Goal: Task Accomplishment & Management: Complete application form

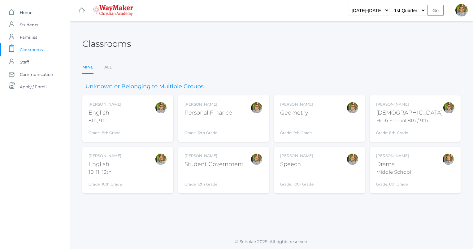
click at [401, 117] on div "High School 8th / 9th" at bounding box center [409, 120] width 67 height 7
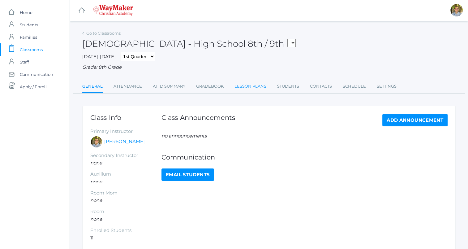
click at [238, 83] on link "Lesson Plans" at bounding box center [250, 86] width 32 height 12
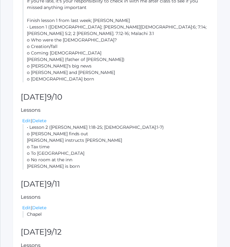
scroll to position [261, 0]
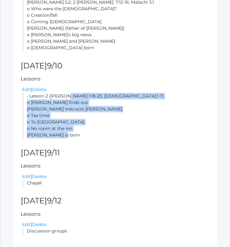
drag, startPoint x: 28, startPoint y: 81, endPoint x: 74, endPoint y: 117, distance: 58.5
click at [74, 117] on li "• Lesson 2 (Matthew 1:18-25; Luke 2:1-7) o Joseph finds out o Gabriel instructs…" at bounding box center [115, 115] width 187 height 45
copy li "Lesson 2 (Matthew 1:18-25; Luke 2:1-7) o Joseph finds out o Gabriel instructs J…"
click at [155, 119] on li "• Lesson 2 (Matthew 1:18-25; Luke 2:1-7) o Joseph finds out o Gabriel instructs…" at bounding box center [115, 115] width 187 height 45
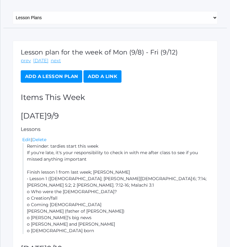
scroll to position [0, 0]
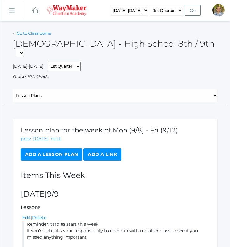
click at [28, 35] on link "Go to Classrooms" at bounding box center [34, 33] width 34 height 5
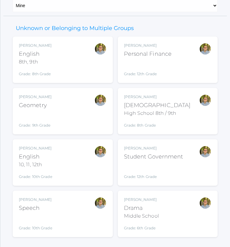
scroll to position [73, 0]
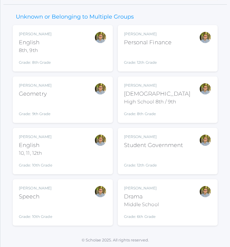
click at [68, 32] on div "Kylen Braileanu English 8th, 9th Grade: 8th Grade 08ENGLISH" at bounding box center [63, 48] width 88 height 34
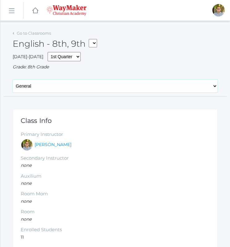
click at [94, 87] on select "General Attendance Attd Summary Gradebook Lesson Plans Students Contacts Schedu…" at bounding box center [115, 85] width 205 height 13
select select "/classrooms/2528/lesson_plans?term=1"
click at [13, 79] on select "General Attendance Attd Summary Gradebook Lesson Plans Students Contacts Schedu…" at bounding box center [115, 85] width 205 height 13
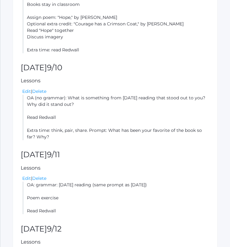
scroll to position [250, 0]
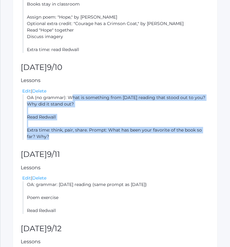
drag, startPoint x: 27, startPoint y: 91, endPoint x: 54, endPoint y: 130, distance: 48.0
click at [54, 130] on li "OA (no grammar): What is something from yesterday's reading that stood out to y…" at bounding box center [115, 116] width 187 height 45
copy li "OA (no grammar): What is something from yesterday's reading that stood out to y…"
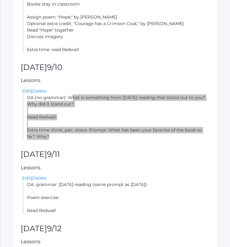
scroll to position [0, 0]
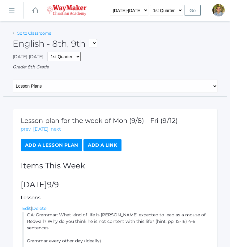
click at [35, 32] on link "Go to Classrooms" at bounding box center [34, 33] width 34 height 5
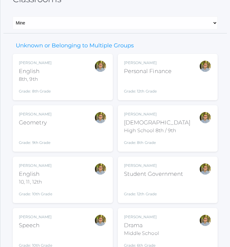
scroll to position [46, 0]
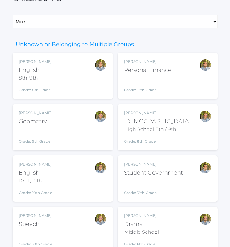
click at [96, 175] on div at bounding box center [100, 178] width 12 height 34
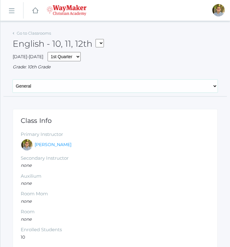
click at [86, 88] on select "General Attendance Attd Summary Gradebook Lesson Plans Students Contacts Schedu…" at bounding box center [115, 85] width 205 height 13
select select "/classrooms/2527/lesson_plans?term=1"
click at [13, 79] on select "General Attendance Attd Summary Gradebook Lesson Plans Students Contacts Schedu…" at bounding box center [115, 85] width 205 height 13
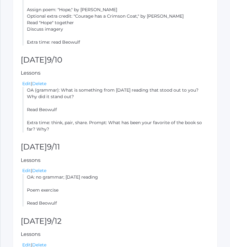
scroll to position [288, 0]
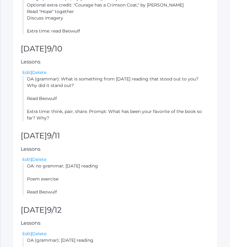
drag, startPoint x: 27, startPoint y: 79, endPoint x: 52, endPoint y: 128, distance: 55.5
click at [52, 128] on div "Lesson plan for the week of Mon (9/8) - Fri (9/12) prev today next Add a Lesson…" at bounding box center [115, 51] width 205 height 461
drag, startPoint x: 52, startPoint y: 128, endPoint x: 43, endPoint y: 102, distance: 28.0
click at [43, 102] on li "OA (grammar): What is something from yesterday's reading that stood out to you?…" at bounding box center [115, 98] width 187 height 45
click at [39, 88] on li "OA (grammar): What is something from yesterday's reading that stood out to you?…" at bounding box center [115, 98] width 187 height 45
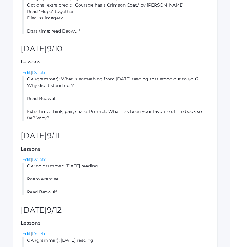
drag, startPoint x: 27, startPoint y: 79, endPoint x: 44, endPoint y: 131, distance: 54.5
click at [44, 131] on div "Lesson plan for the week of Mon (9/8) - Fri (9/12) prev today next Add a Lesson…" at bounding box center [115, 51] width 205 height 461
drag, startPoint x: 44, startPoint y: 131, endPoint x: 29, endPoint y: 103, distance: 31.0
click at [29, 103] on li "OA (grammar): What is something from yesterday's reading that stood out to you?…" at bounding box center [115, 98] width 187 height 45
click at [38, 85] on li "OA (grammar): What is something from yesterday's reading that stood out to you?…" at bounding box center [115, 98] width 187 height 45
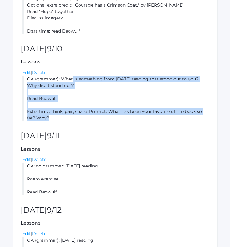
drag, startPoint x: 27, startPoint y: 80, endPoint x: 43, endPoint y: 115, distance: 38.7
click at [43, 115] on li "OA (grammar): What is something from yesterday's reading that stood out to you?…" at bounding box center [115, 98] width 187 height 45
copy li "OA (grammar): What is something from yesterday's reading that stood out to you?…"
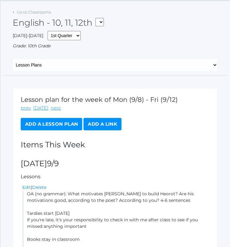
scroll to position [0, 0]
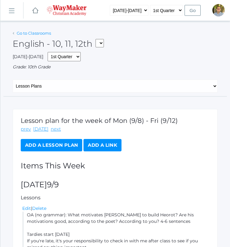
click at [39, 35] on link "Go to Classrooms" at bounding box center [34, 33] width 34 height 5
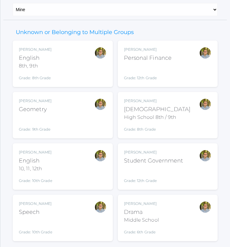
scroll to position [61, 0]
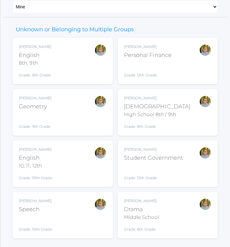
click at [90, 113] on div "Kylen Braileanu Geometry Grade: 9th Grade GEOM" at bounding box center [63, 112] width 88 height 34
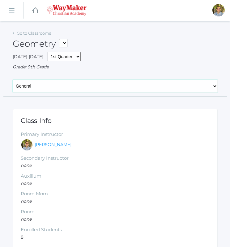
click at [114, 88] on select "General Attendance Attd Summary Gradebook Lesson Plans Students Contacts Schedu…" at bounding box center [115, 85] width 205 height 13
select select "/classrooms/2520/lesson_plans?term=1"
click at [13, 79] on select "General Attendance Attd Summary Gradebook Lesson Plans Students Contacts Schedu…" at bounding box center [115, 85] width 205 height 13
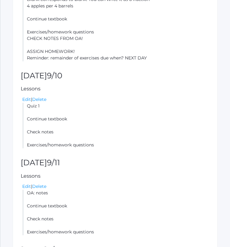
scroll to position [287, 0]
drag, startPoint x: 27, startPoint y: 106, endPoint x: 97, endPoint y: 144, distance: 79.7
click at [97, 144] on li "Quiz 1 Continue textbook Check notes Exercises/homework questions" at bounding box center [115, 124] width 187 height 45
copy li "Quiz 1 Continue textbook Check notes Exercises/homework questions"
click at [144, 121] on li "Quiz 1 Continue textbook Check notes Exercises/homework questions" at bounding box center [115, 124] width 187 height 45
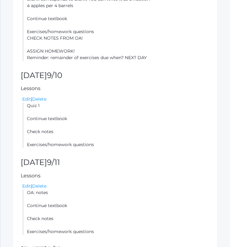
scroll to position [0, 0]
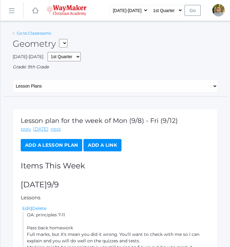
click at [33, 31] on link "Go to Classrooms" at bounding box center [34, 33] width 34 height 5
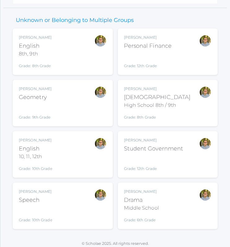
scroll to position [73, 0]
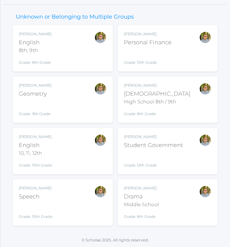
click at [77, 191] on div "Kylen Braileanu Speech Grade: 10th Grade SPEECH" at bounding box center [63, 202] width 88 height 34
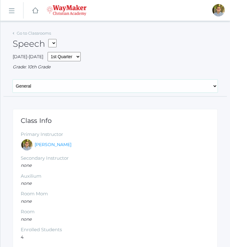
click at [54, 88] on select "General Attendance Attd Summary Gradebook Lesson Plans Students Contacts Schedu…" at bounding box center [115, 85] width 205 height 13
select select "/classrooms/2511/lesson_plans?term=1"
click at [13, 79] on select "General Attendance Attd Summary Gradebook Lesson Plans Students Contacts Schedu…" at bounding box center [115, 85] width 205 height 13
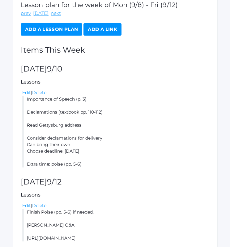
scroll to position [116, 0]
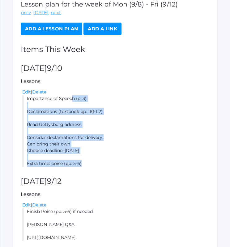
drag, startPoint x: 27, startPoint y: 98, endPoint x: 90, endPoint y: 165, distance: 91.9
click at [90, 165] on li "Importance of Speech (p. 3) Declamations (textbook pp. 110-112) Read Gettysburg…" at bounding box center [115, 130] width 187 height 71
copy li "mportance of Speech (p. 3) Declamations (textbook pp. 110-112) Read Gettysburg …"
click at [145, 135] on li "Importance of Speech (p. 3) Declamations (textbook pp. 110-112) Read Gettysburg…" at bounding box center [115, 130] width 187 height 71
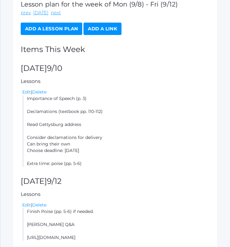
scroll to position [0, 0]
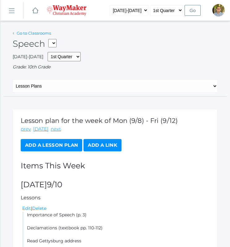
click at [30, 35] on link "Go to Classrooms" at bounding box center [34, 33] width 34 height 5
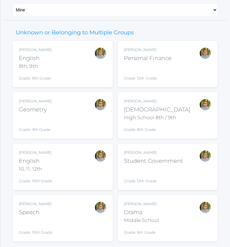
scroll to position [73, 0]
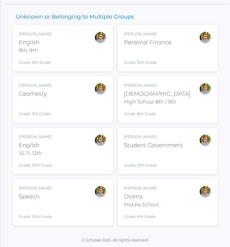
click at [186, 204] on div "Kylen Braileanu Drama Middle School Grade: 6th Grade THEATER" at bounding box center [168, 202] width 88 height 34
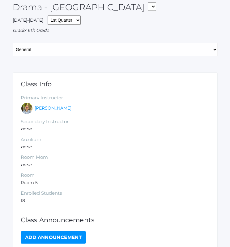
scroll to position [38, 0]
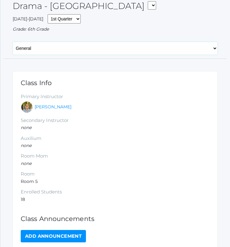
click at [86, 53] on select "General Attendance Attd Summary Gradebook Lesson Plans Students Contacts Schedu…" at bounding box center [115, 48] width 205 height 13
select select "/classrooms/2547/lesson_plans?term=1"
click at [13, 42] on select "General Attendance Attd Summary Gradebook Lesson Plans Students Contacts Schedu…" at bounding box center [115, 48] width 205 height 13
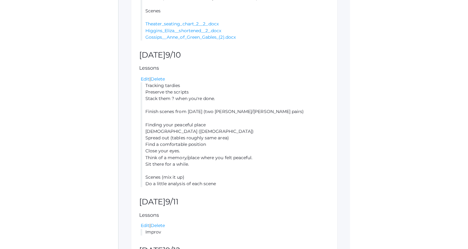
scroll to position [238, 0]
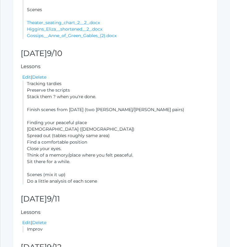
drag, startPoint x: 27, startPoint y: 83, endPoint x: 101, endPoint y: 178, distance: 120.6
click at [101, 178] on li "Tracking tardies Preserve the scripts Stack them ? when you're done. Finish sce…" at bounding box center [115, 132] width 187 height 104
copy li "Tracking tardies Preserve the scripts Stack them ? when you're done. Finish sce…"
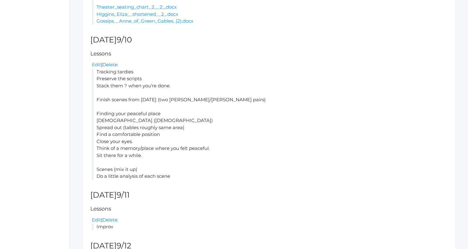
click at [230, 83] on li "Tracking tardies Preserve the scripts Stack them ? when you're done. Finish sce…" at bounding box center [270, 123] width 356 height 111
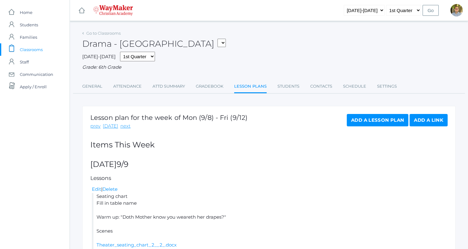
click at [38, 47] on span "Classrooms" at bounding box center [31, 49] width 23 height 12
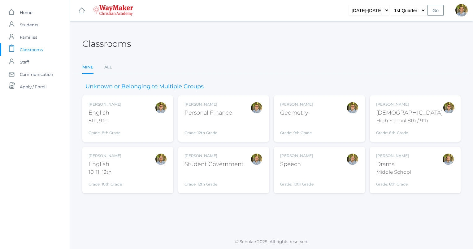
click at [230, 106] on div "Kylen Braileanu Bible High School 8th / 9th Grade: 8th Grade HSBIBLE" at bounding box center [415, 118] width 79 height 34
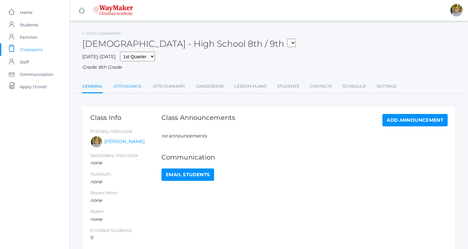
click at [132, 84] on link "Attendance" at bounding box center [127, 86] width 28 height 12
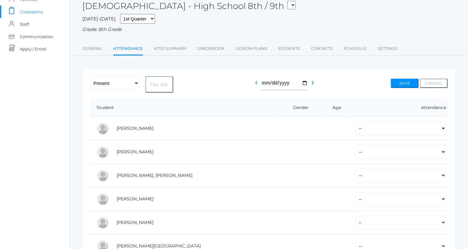
scroll to position [37, 0]
click at [157, 82] on button "Fill All" at bounding box center [159, 85] width 28 height 16
select select "P"
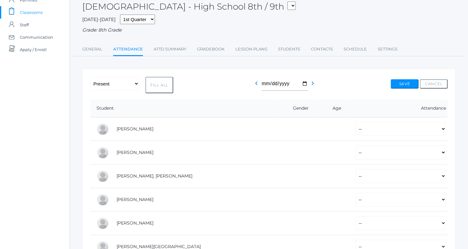
select select "P"
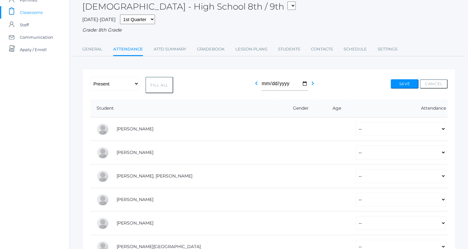
select select "P"
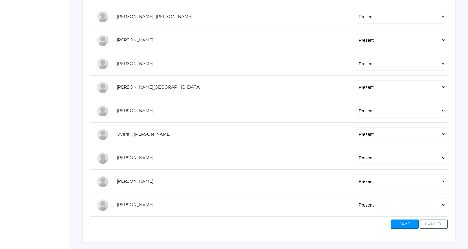
scroll to position [212, 0]
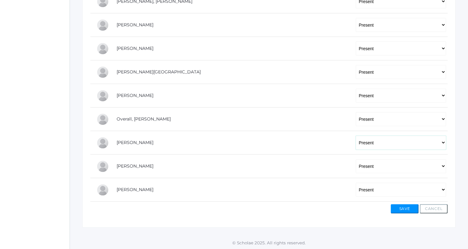
click at [372, 141] on select "-- Present Tardy Excused Tardy Unexcused Absent Excused Absent Unexcused" at bounding box center [401, 142] width 90 height 14
select select "TE"
click at [356, 135] on select "-- Present Tardy Excused Tardy Unexcused Absent Excused Absent Unexcused" at bounding box center [401, 142] width 90 height 14
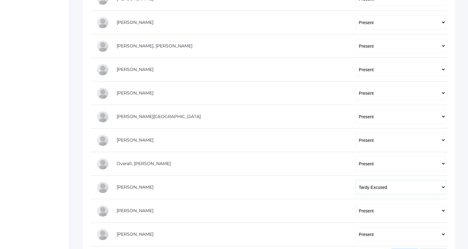
scroll to position [160, 0]
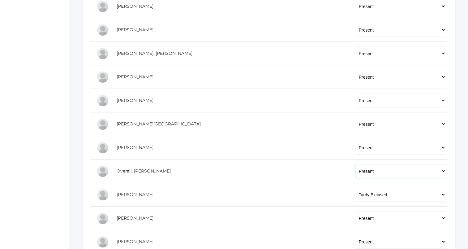
click at [356, 169] on select "-- Present Tardy Excused Tardy Unexcused Absent Excused Absent Unexcused" at bounding box center [401, 171] width 90 height 14
select select "TE"
click at [356, 164] on select "-- Present Tardy Excused Tardy Unexcused Absent Excused Absent Unexcused" at bounding box center [401, 171] width 90 height 14
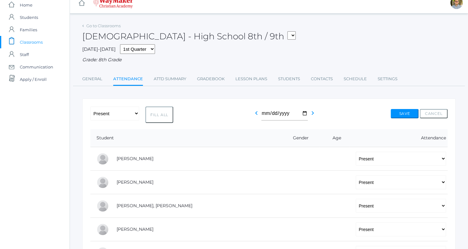
scroll to position [0, 0]
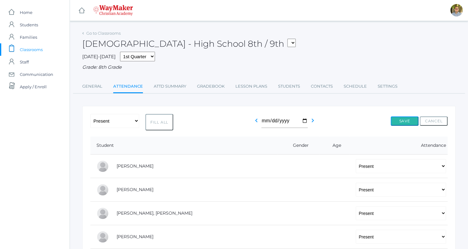
click at [403, 122] on button "Save" at bounding box center [405, 120] width 28 height 9
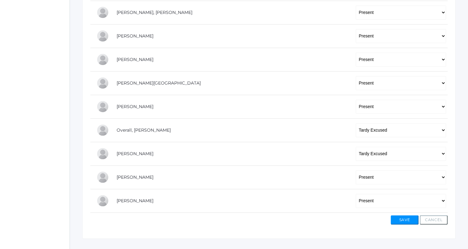
scroll to position [226, 0]
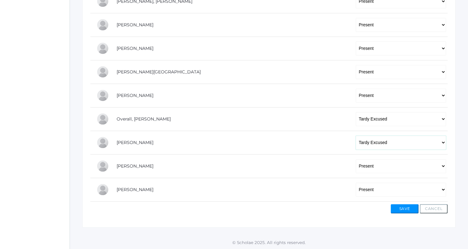
click at [382, 142] on select "-- Present Tardy Excused Tardy Unexcused Absent Excused Absent Unexcused" at bounding box center [401, 142] width 90 height 14
select select "P"
click at [356, 135] on select "-- Present Tardy Excused Tardy Unexcused Absent Excused Absent Unexcused" at bounding box center [401, 142] width 90 height 14
click at [402, 205] on button "Save" at bounding box center [405, 208] width 28 height 9
